Goal: Task Accomplishment & Management: Manage account settings

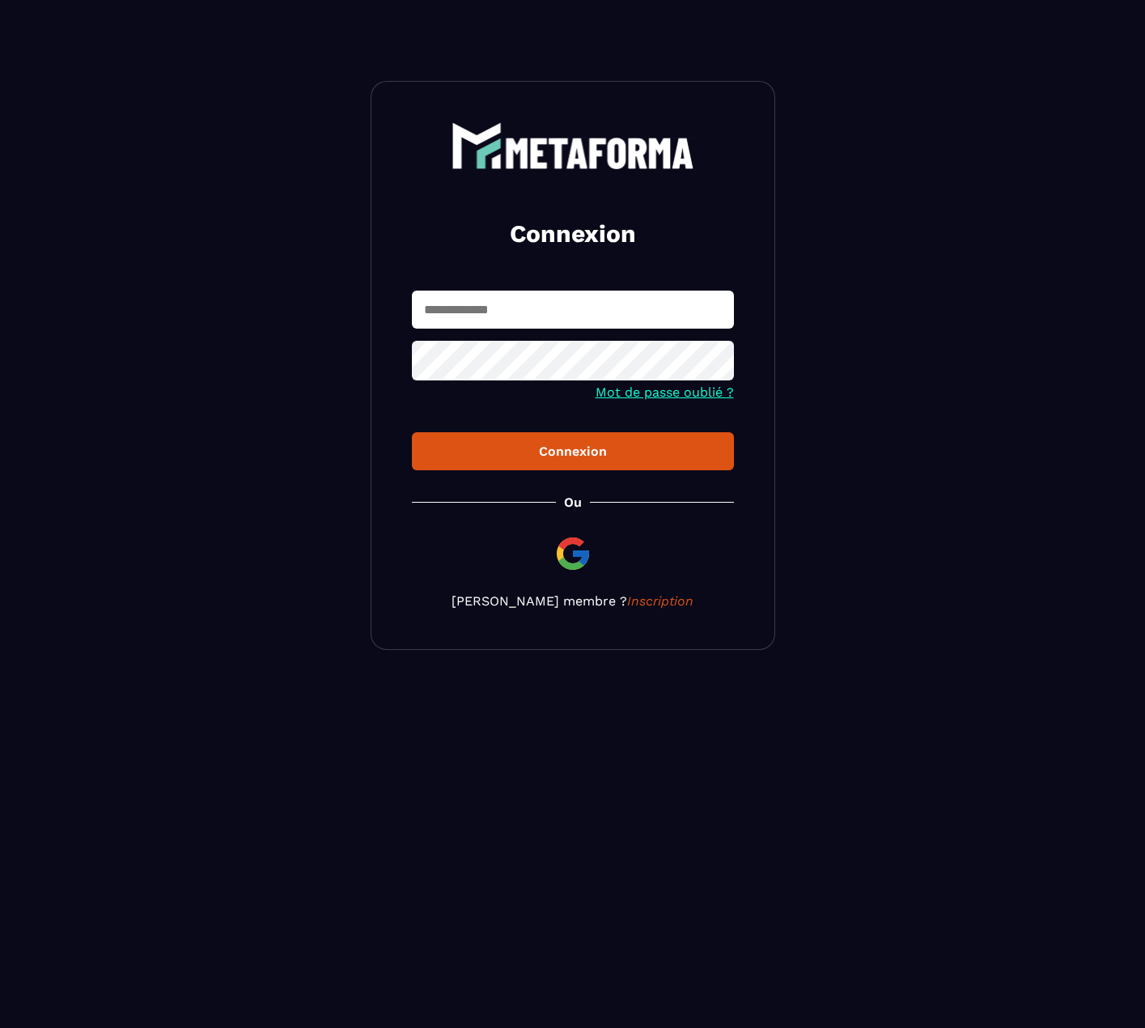
click at [550, 553] on link at bounding box center [572, 553] width 55 height 39
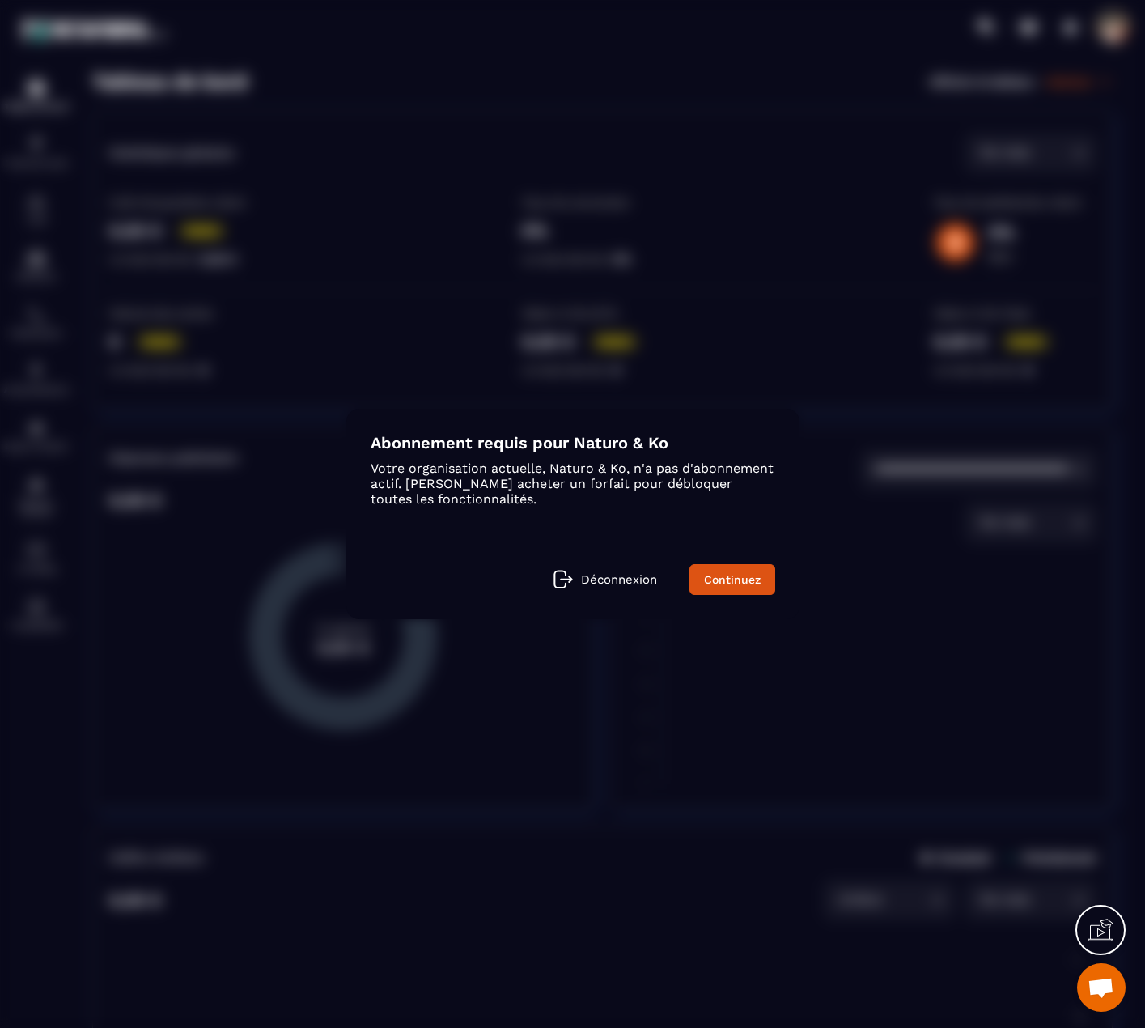
click at [624, 583] on p "Déconnexion" at bounding box center [619, 579] width 76 height 15
